Goal: Information Seeking & Learning: Learn about a topic

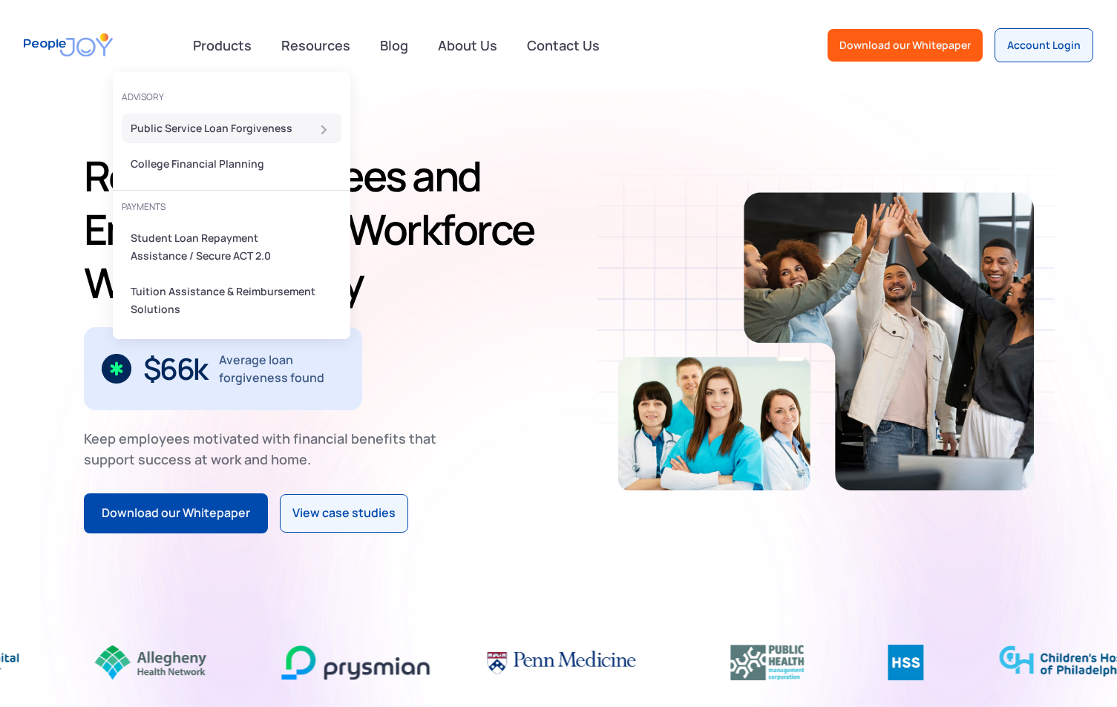
click at [240, 130] on div "Public Service Loan Forgiveness" at bounding box center [227, 128] width 193 height 18
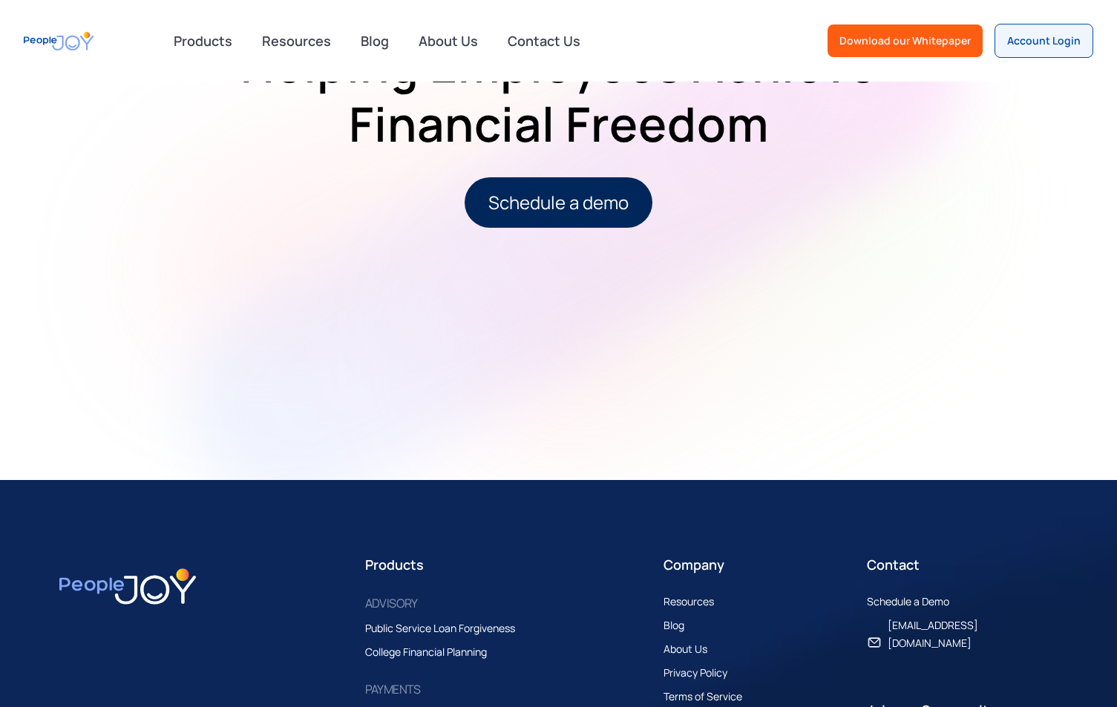
scroll to position [1954, 0]
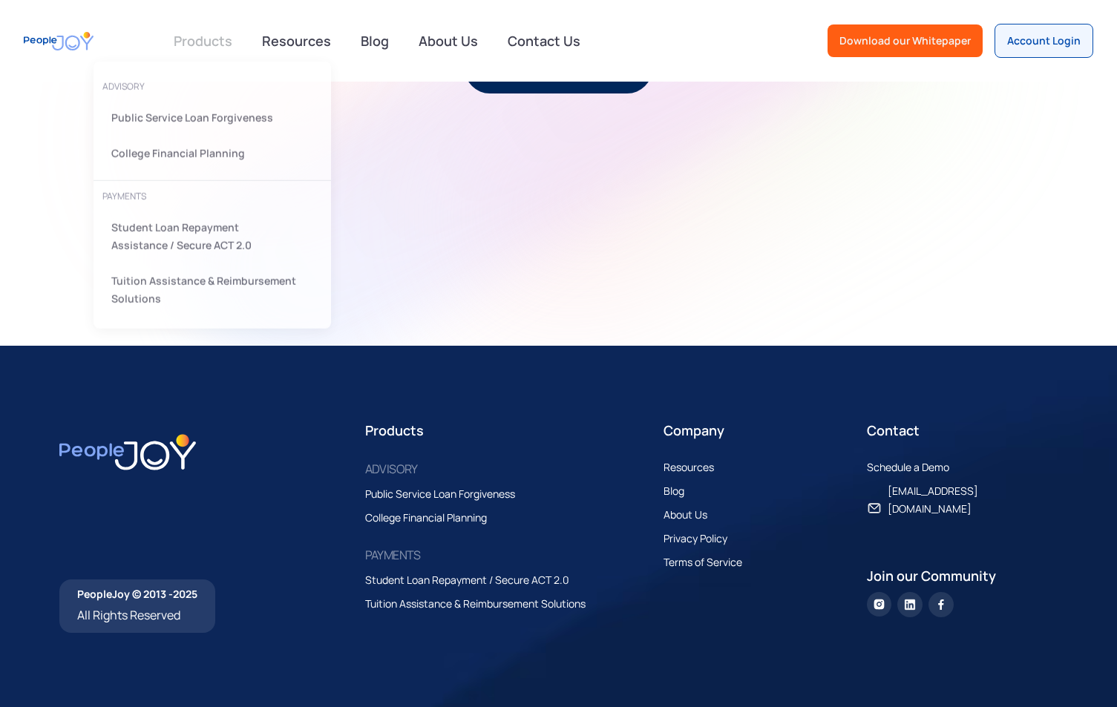
click at [168, 50] on link at bounding box center [203, 41] width 76 height 30
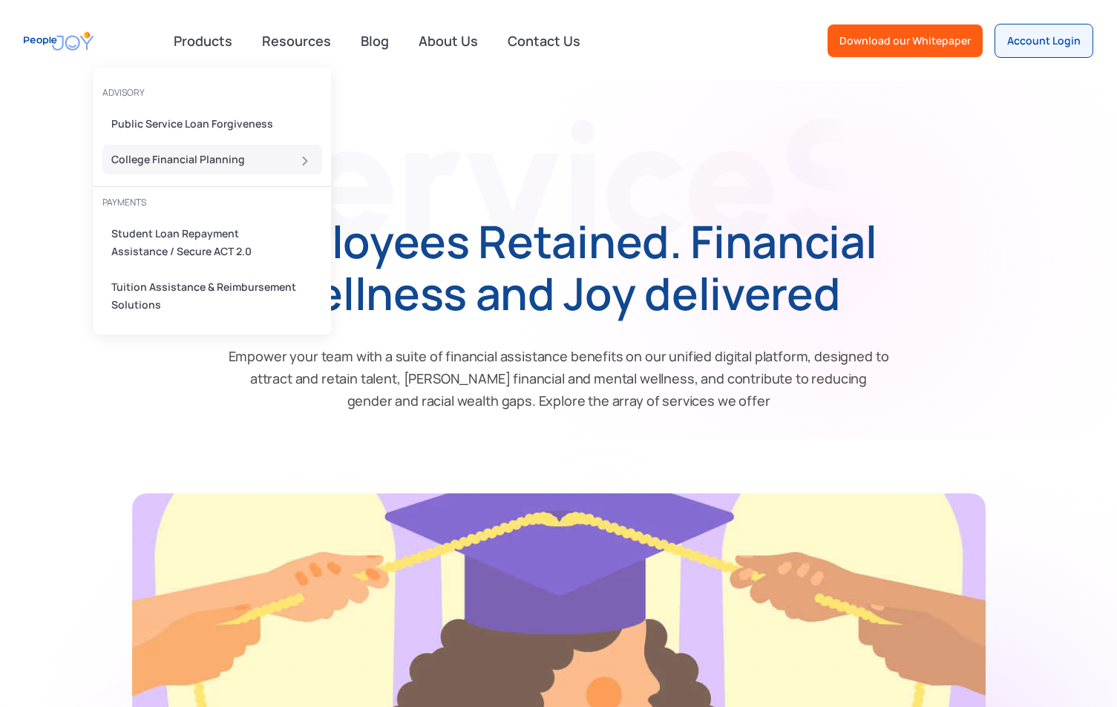
click at [171, 163] on div "College Financial Planning" at bounding box center [207, 160] width 193 height 18
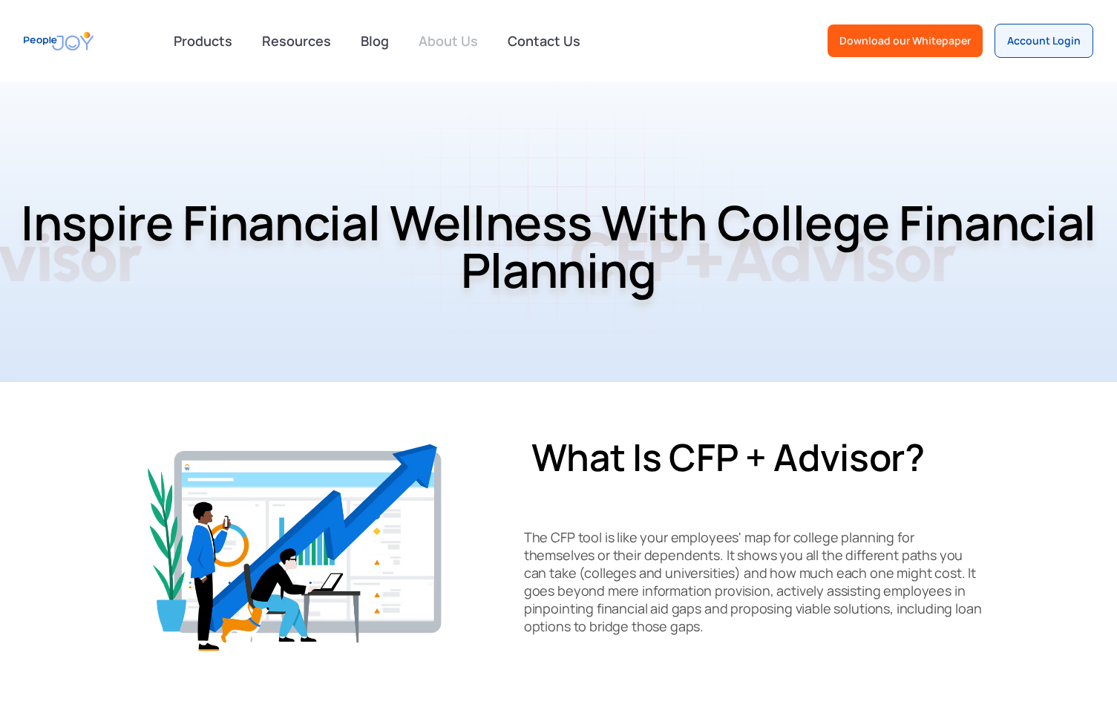
click at [440, 42] on link "About Us" at bounding box center [448, 40] width 77 height 33
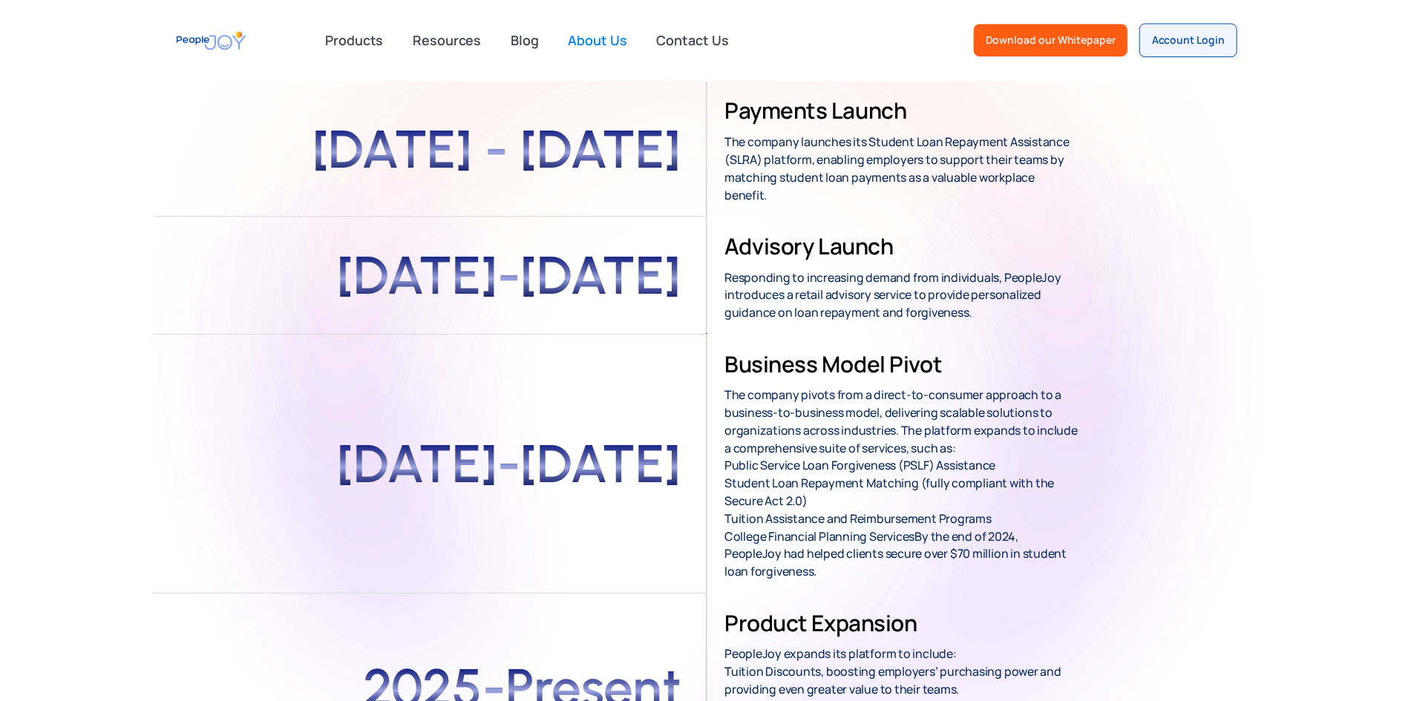
scroll to position [445, 0]
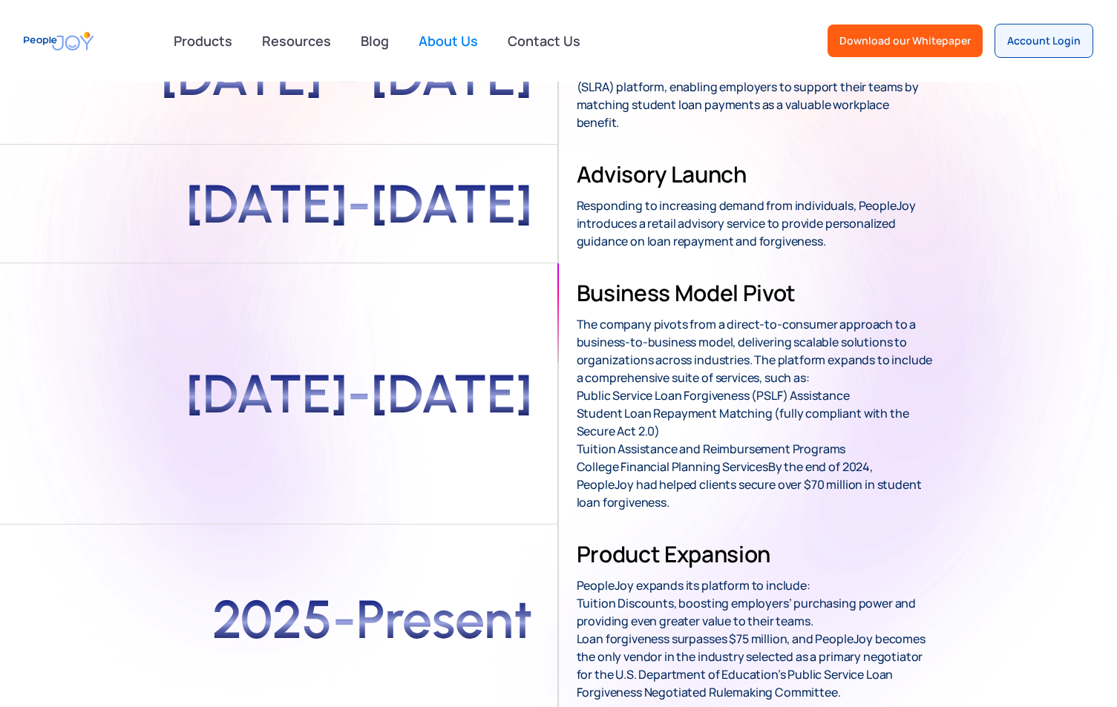
click at [948, 229] on div "2016 PeopleJoy founded PeopleJoy is founded by [PERSON_NAME], inspired by his o…" at bounding box center [558, 301] width 1117 height 825
